Goal: Task Accomplishment & Management: Manage account settings

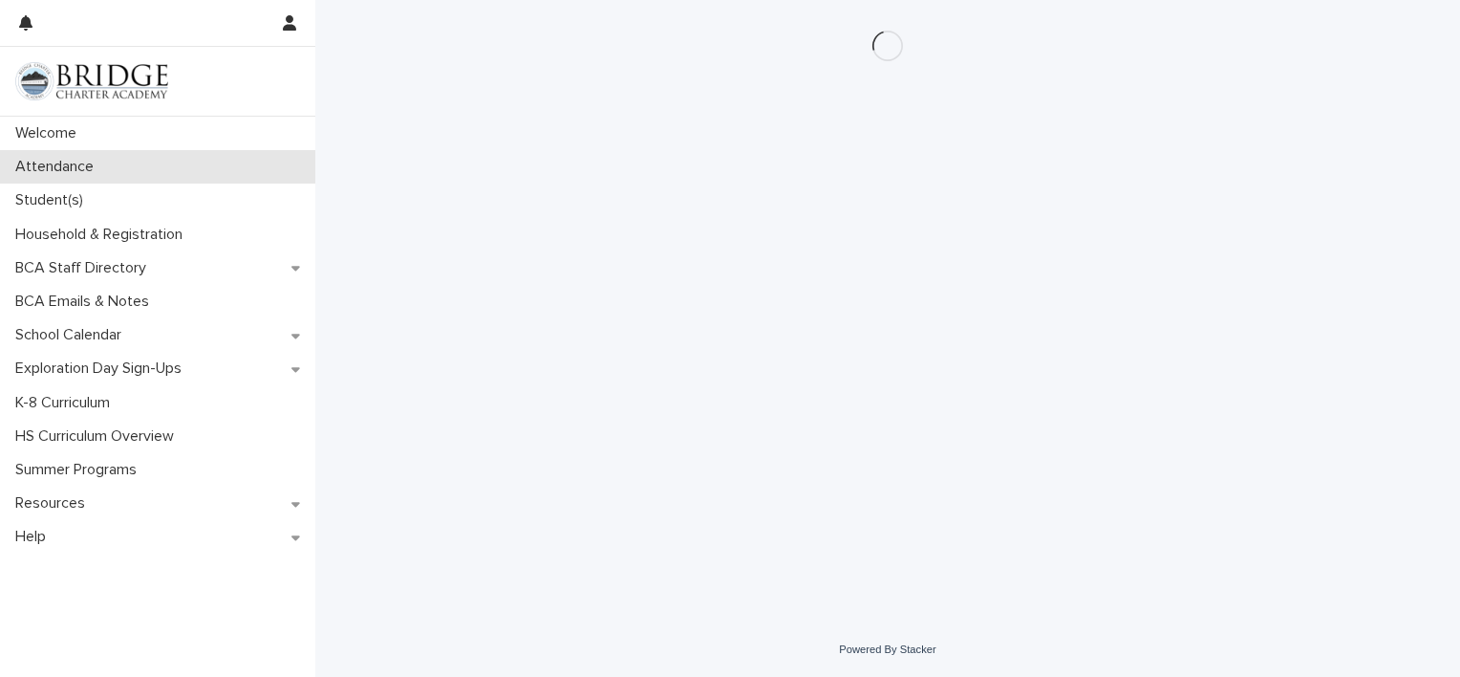
click at [59, 162] on p "Attendance" at bounding box center [58, 167] width 101 height 18
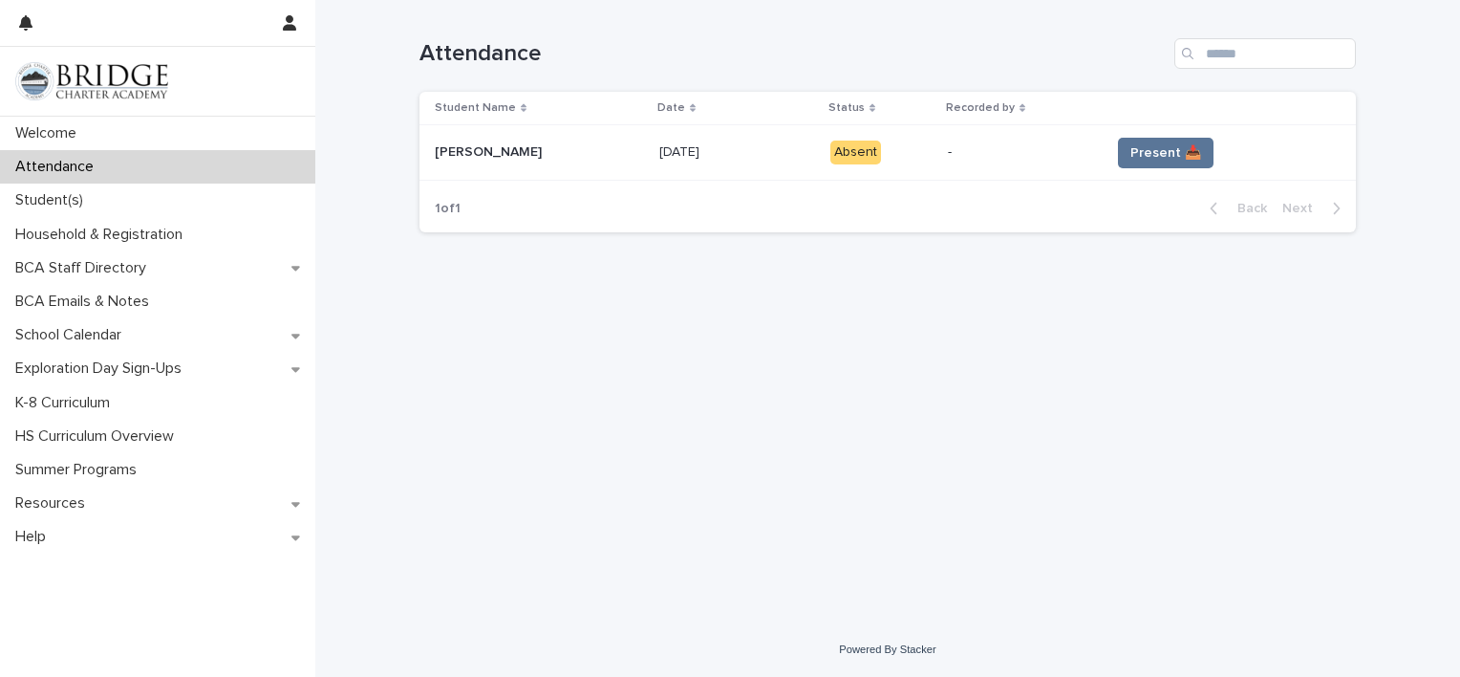
click at [1130, 136] on td "Present 📥" at bounding box center [1229, 152] width 253 height 55
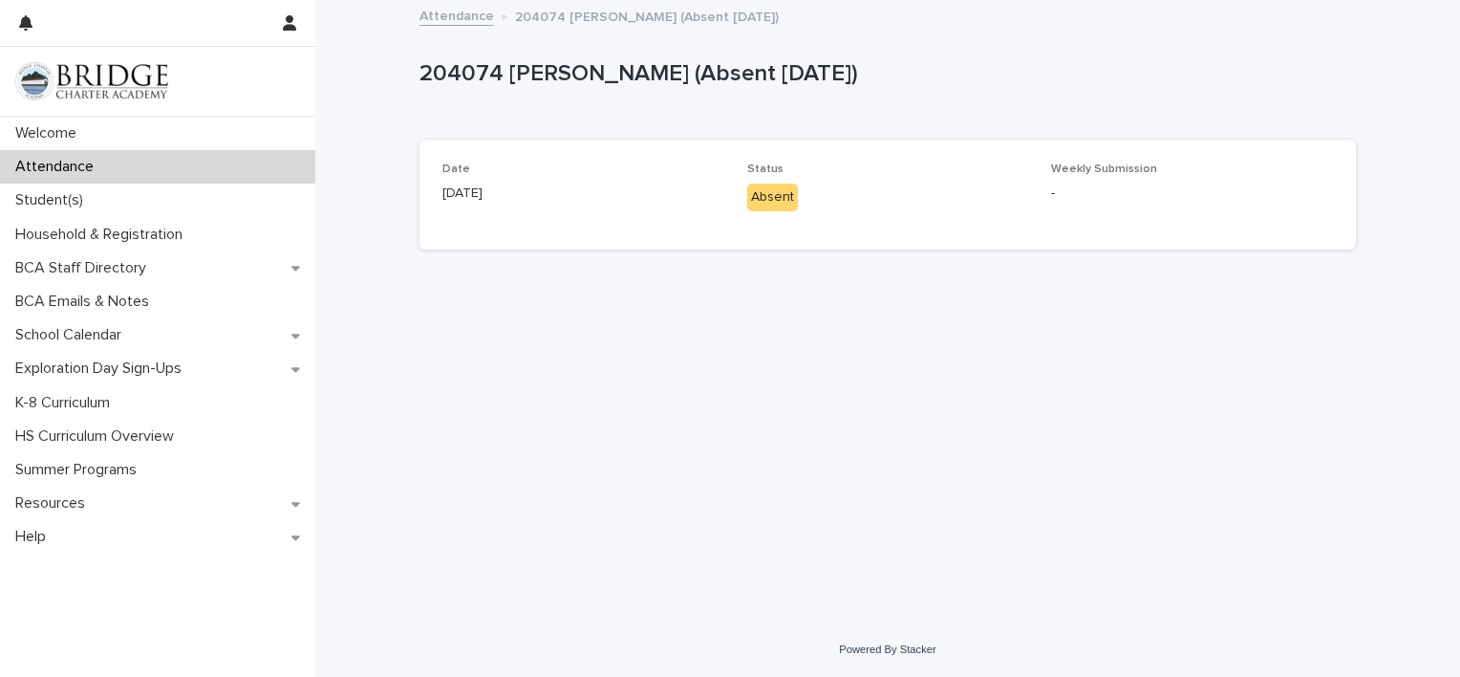
click at [46, 176] on p "Attendance" at bounding box center [58, 167] width 101 height 18
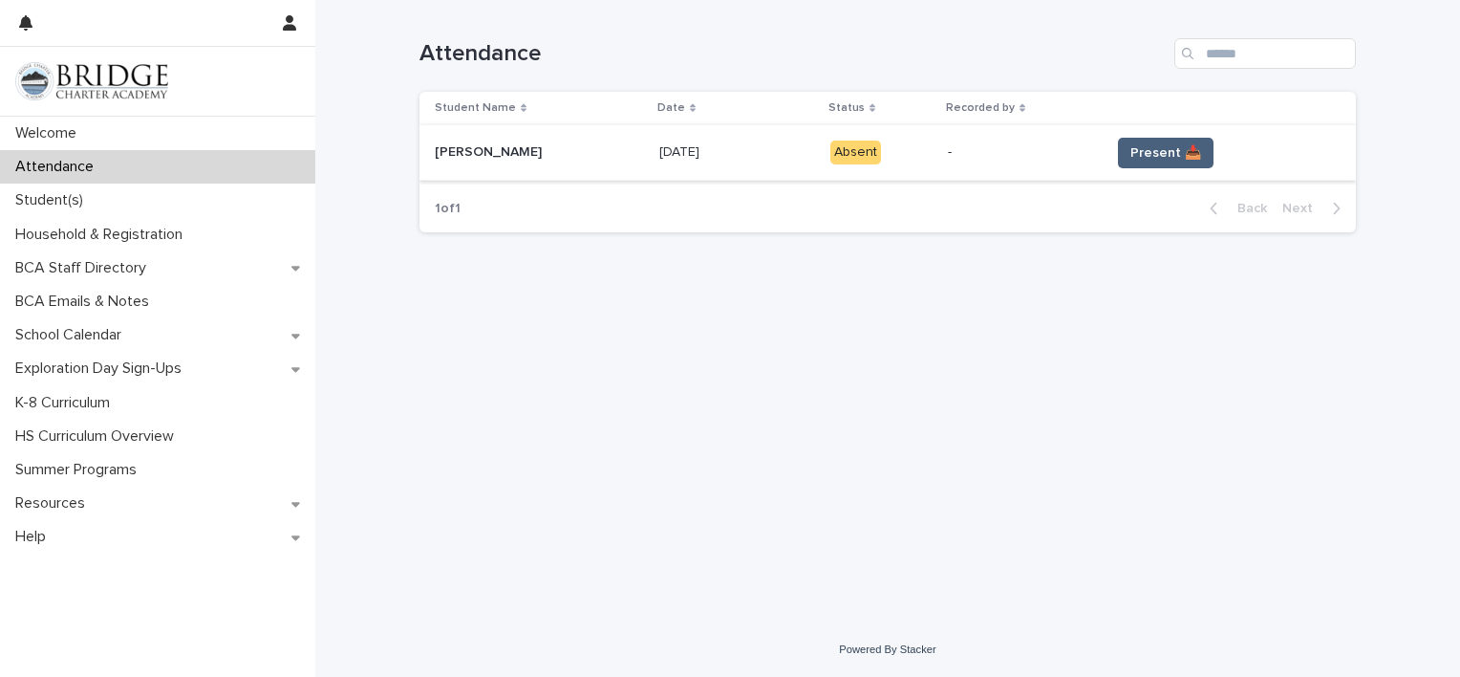
click at [1135, 155] on span "Present 📥" at bounding box center [1166, 152] width 71 height 19
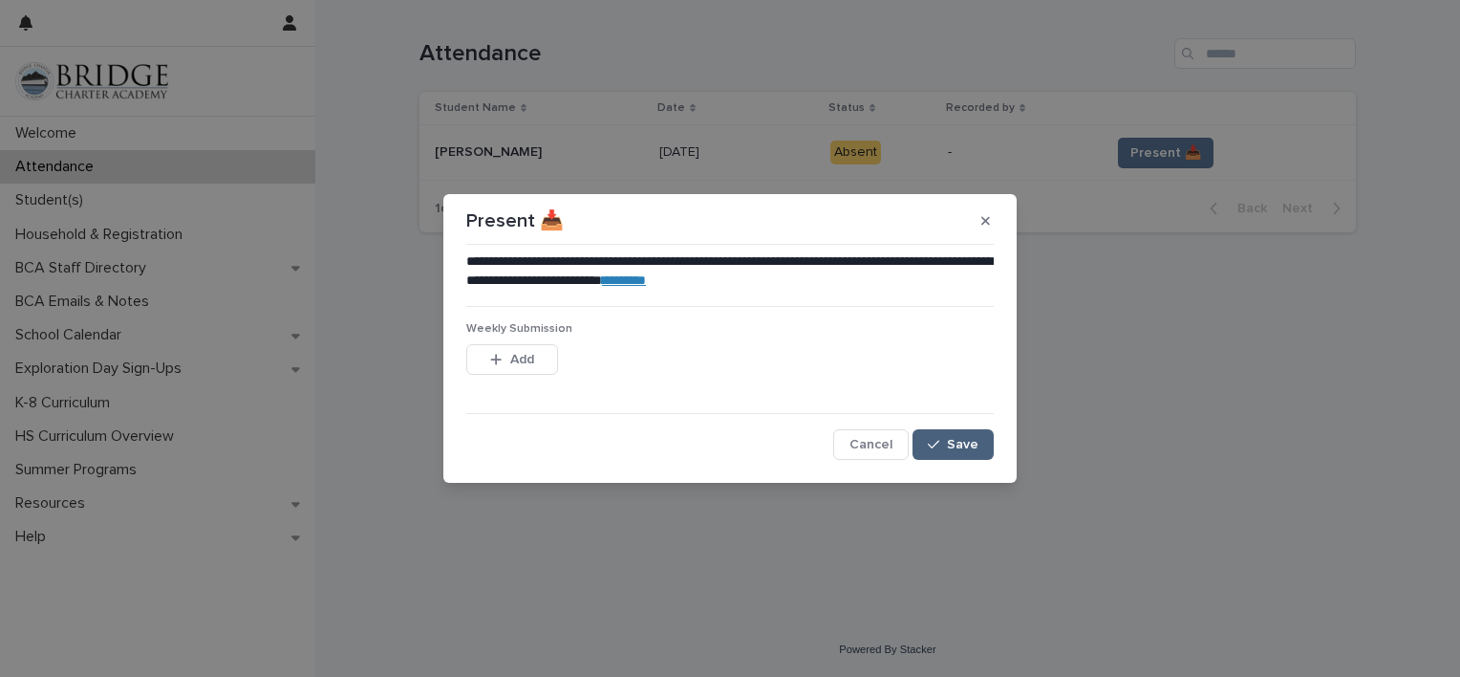
click at [959, 442] on span "Save" at bounding box center [963, 444] width 32 height 13
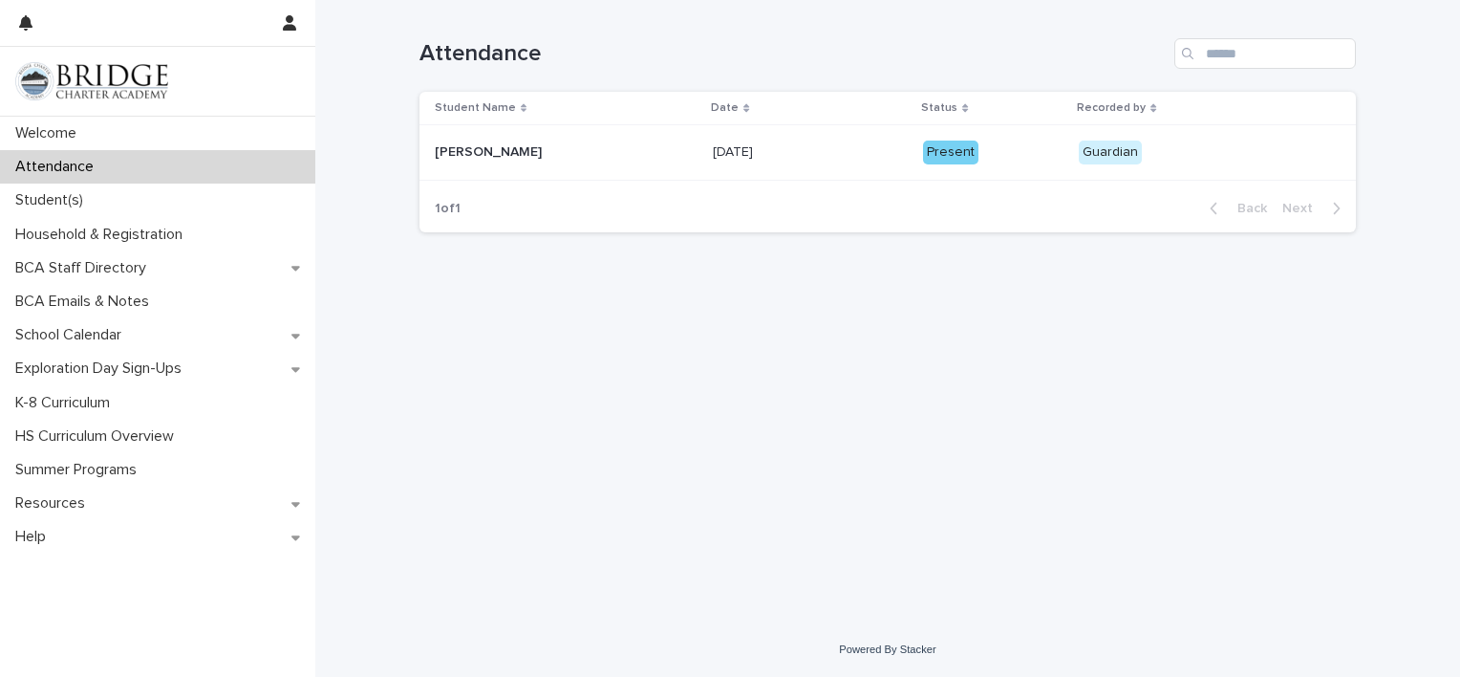
click at [35, 162] on p "Attendance" at bounding box center [58, 167] width 101 height 18
click at [53, 120] on div "Welcome" at bounding box center [157, 133] width 315 height 33
